Goal: Task Accomplishment & Management: Manage account settings

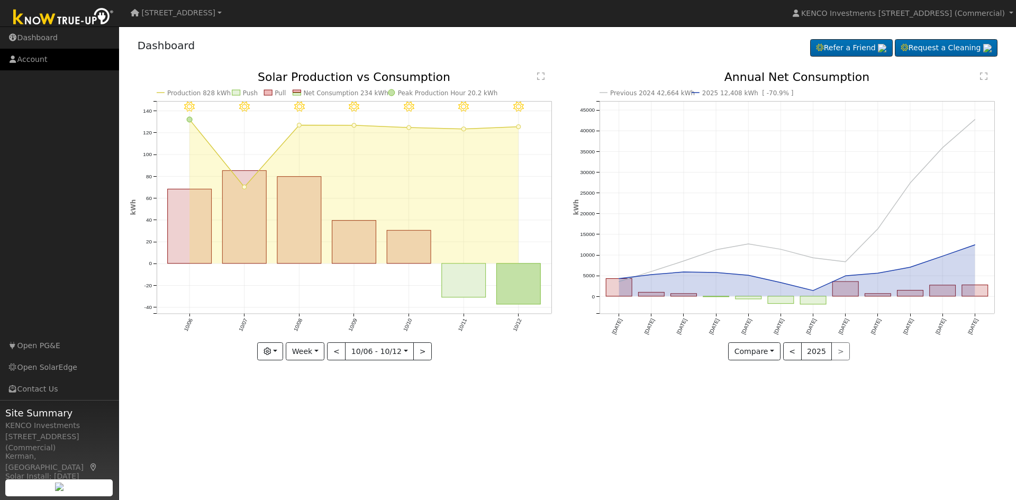
click at [28, 58] on link "Account" at bounding box center [59, 60] width 119 height 22
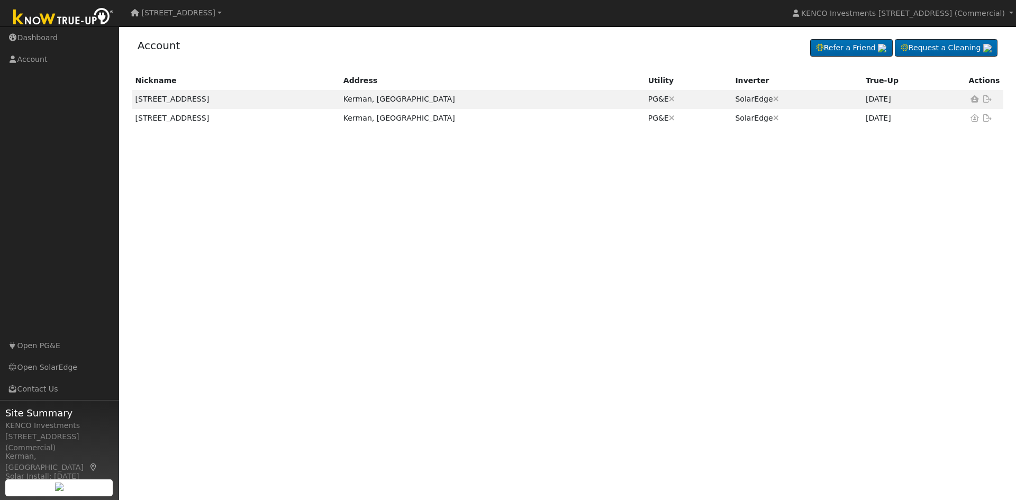
click at [189, 7] on link "[STREET_ADDRESS]" at bounding box center [176, 13] width 98 height 19
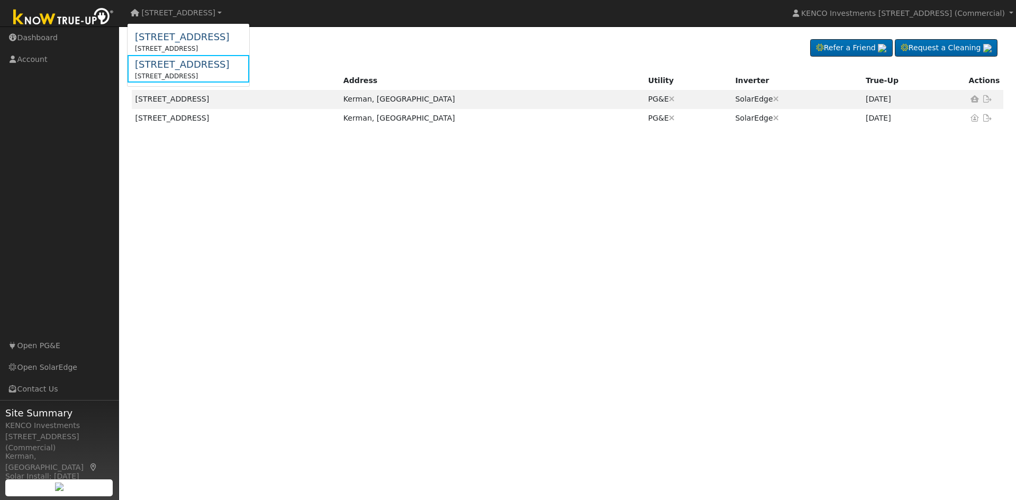
click at [346, 15] on nav "441 S Madera Ave 275 S Madera Ave 275 South Madera Avenue, Kerman, CA 93630 441…" at bounding box center [508, 13] width 1016 height 27
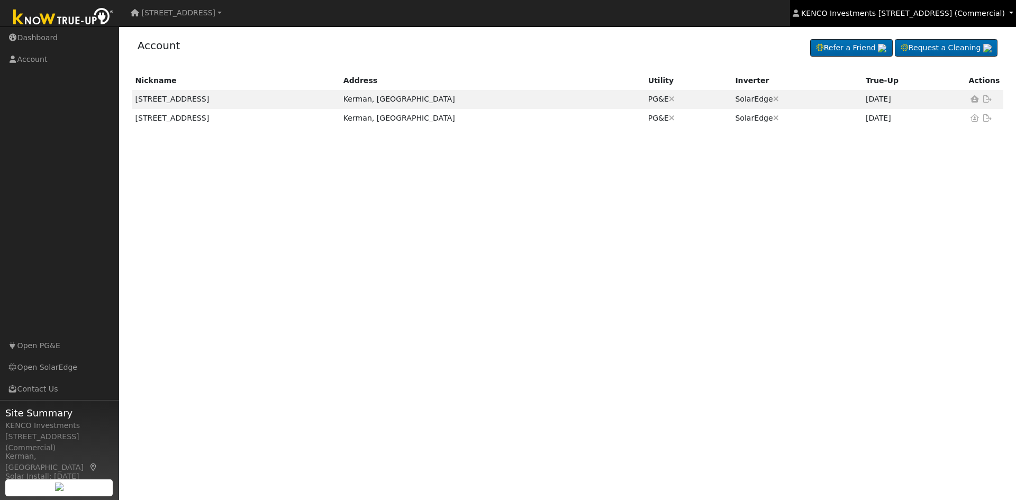
click at [1011, 8] on link "KENCO Investments [STREET_ADDRESS] (Commercial)" at bounding box center [903, 13] width 226 height 26
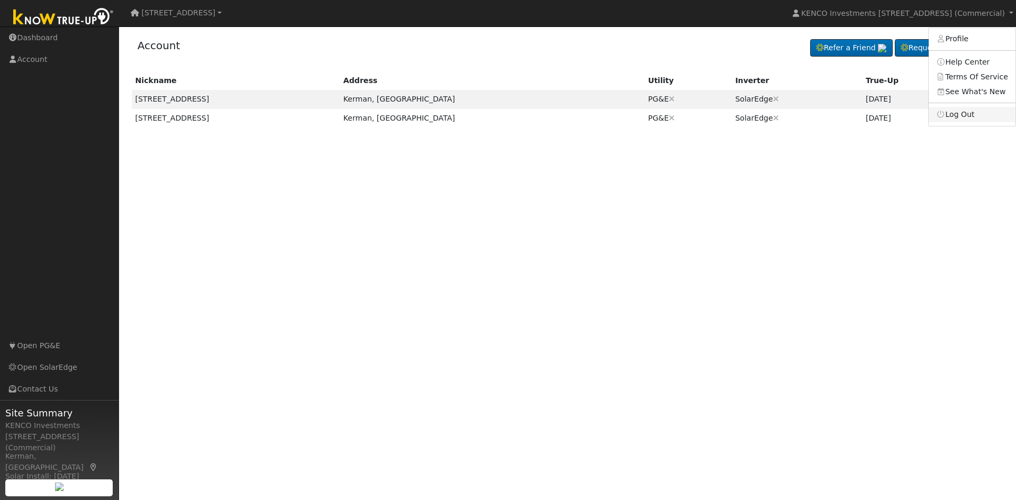
click at [980, 110] on link "Log Out" at bounding box center [972, 114] width 87 height 15
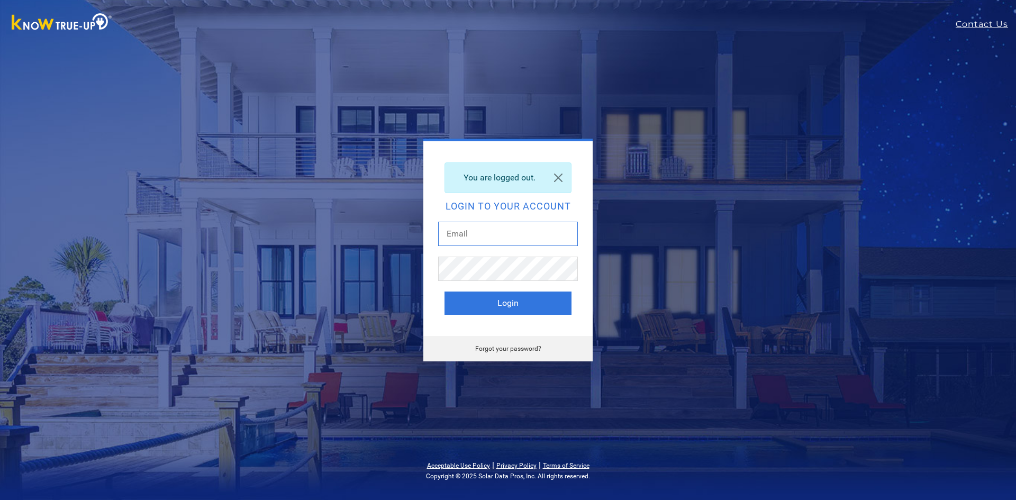
click at [500, 235] on input "text" at bounding box center [508, 234] width 140 height 24
type input "cindy@solarnegotiators.com"
click at [524, 301] on button "Login" at bounding box center [507, 303] width 127 height 23
